Goal: Find specific page/section: Find specific page/section

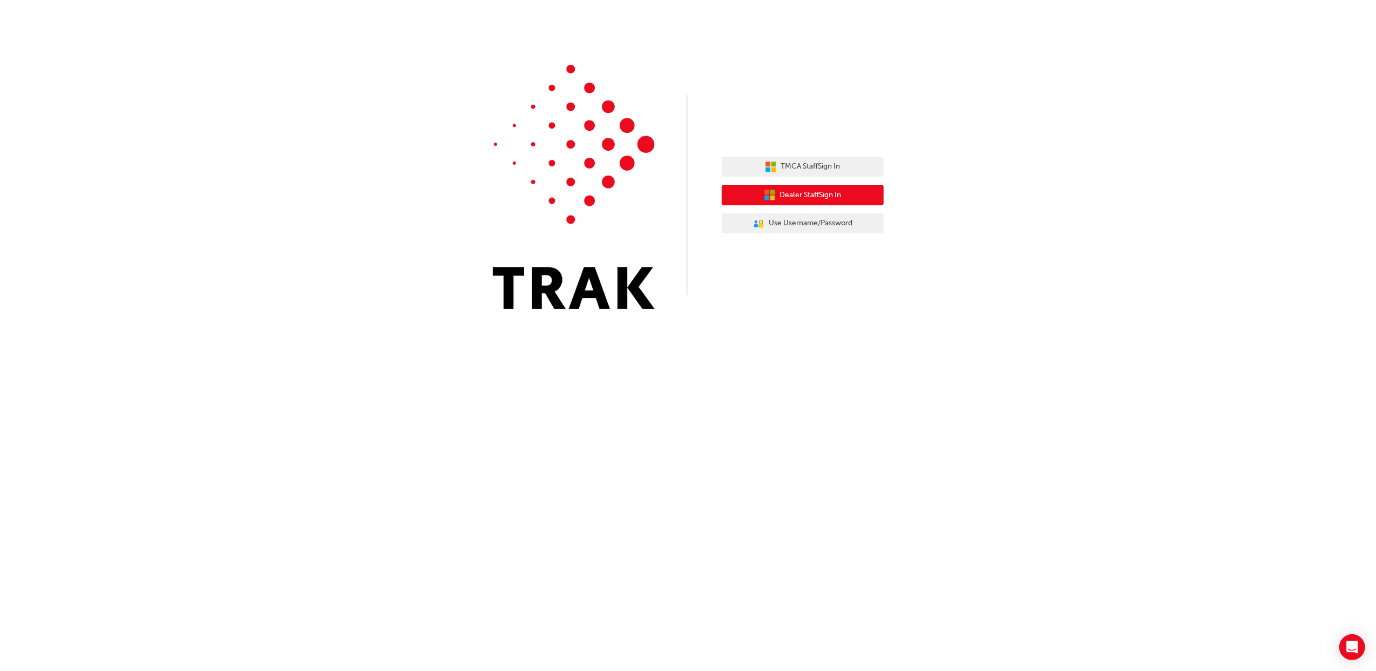
click at [845, 191] on button "Dealer Staff Sign In" at bounding box center [803, 195] width 162 height 21
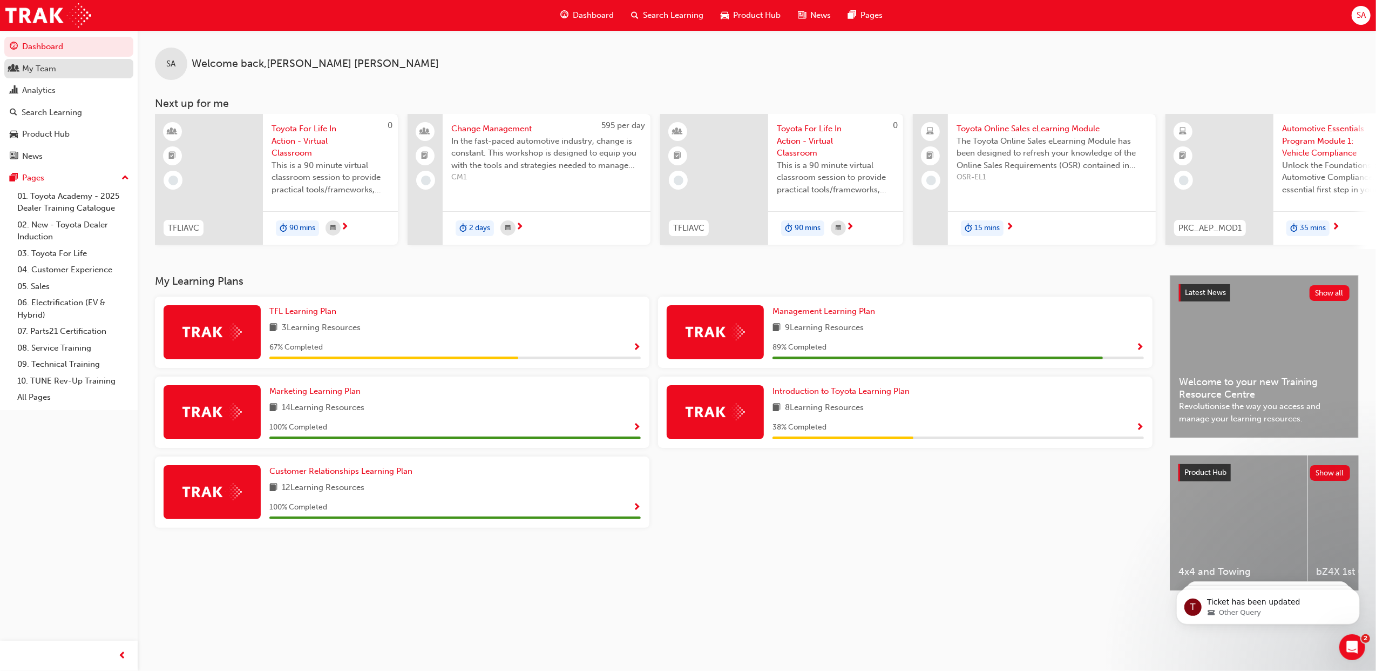
click at [58, 70] on div "My Team" at bounding box center [69, 68] width 118 height 13
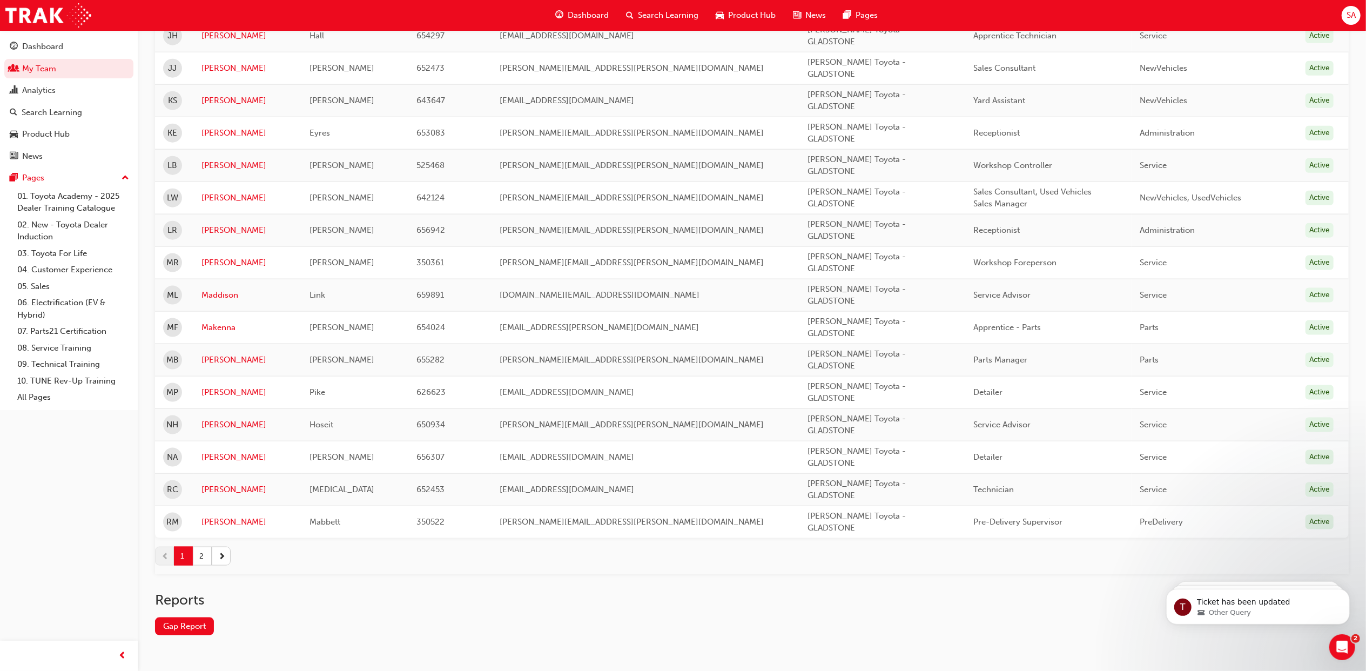
scroll to position [1296, 0]
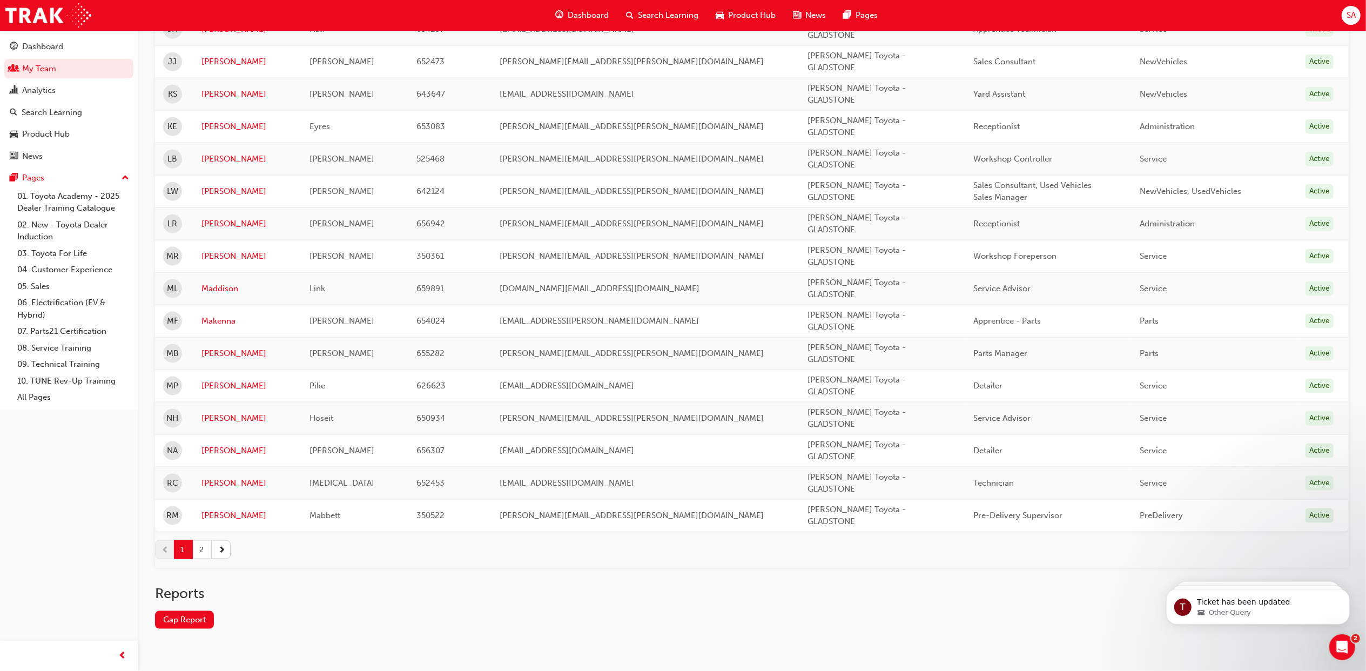
click at [205, 558] on button "2" at bounding box center [202, 549] width 19 height 19
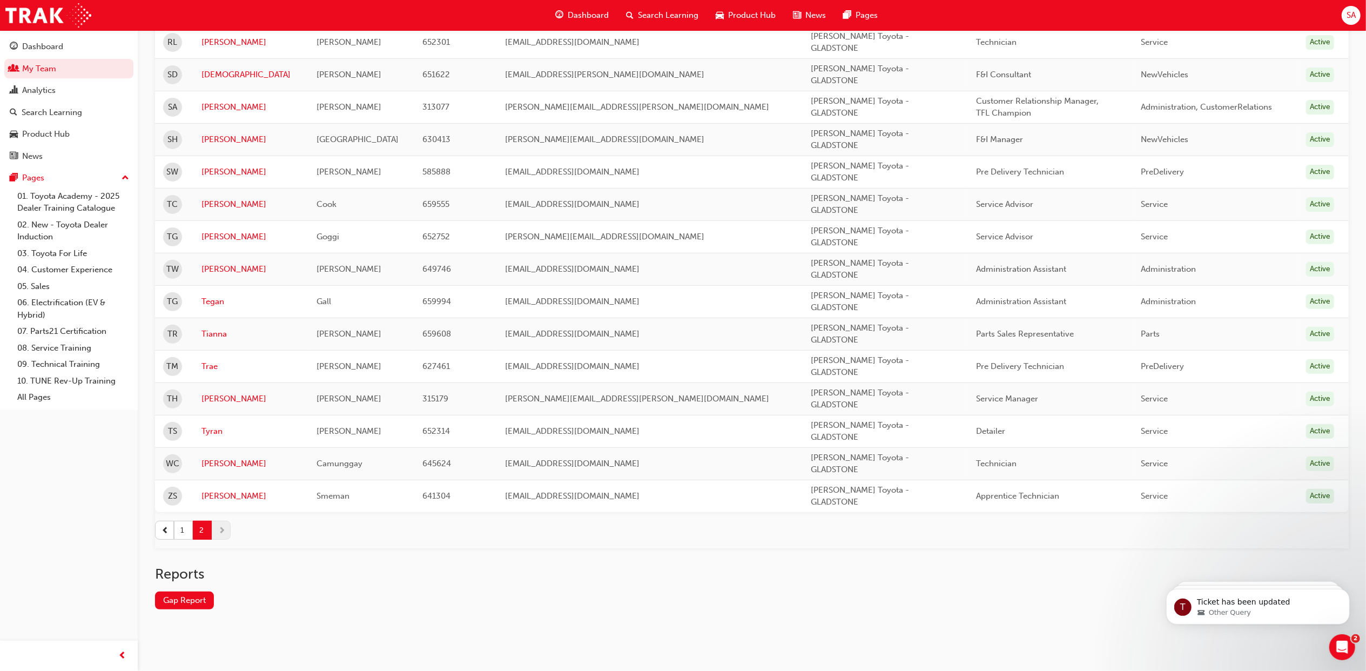
scroll to position [0, 0]
